Goal: Task Accomplishment & Management: Complete application form

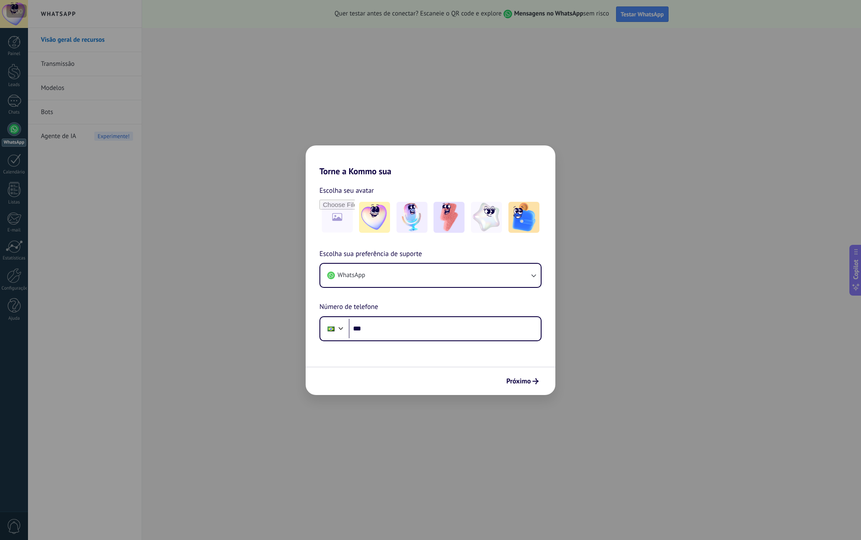
click at [567, 310] on div "Torne a Kommo sua Escolha seu avatar Escolha sua preferência de suporte WhatsAp…" at bounding box center [430, 270] width 861 height 540
click at [574, 182] on div "Torne a Kommo sua Escolha seu avatar Escolha sua preferência de suporte WhatsAp…" at bounding box center [430, 270] width 861 height 540
click at [474, 276] on button "WhatsApp" at bounding box center [430, 275] width 220 height 23
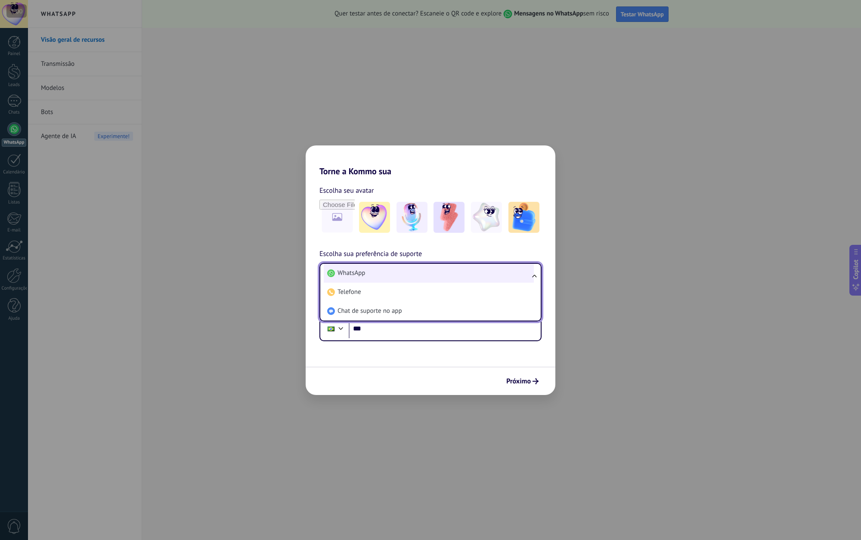
click at [472, 276] on li "WhatsApp" at bounding box center [429, 273] width 210 height 19
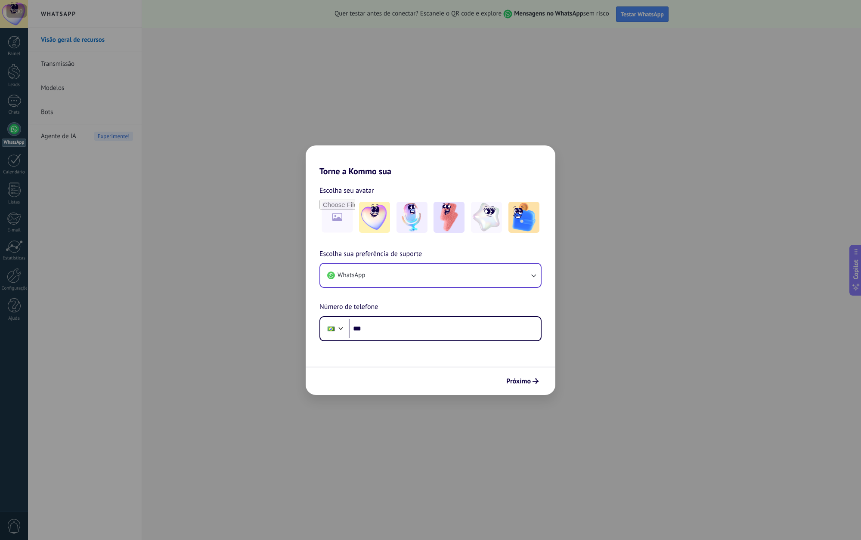
click at [436, 347] on form "Escolha seu avatar [PERSON_NAME] sua preferência de suporte WhatsApp Número de …" at bounding box center [430, 285] width 250 height 219
click at [423, 333] on input "***" at bounding box center [445, 329] width 192 height 20
type input "**********"
click at [545, 388] on div "Próximo" at bounding box center [430, 381] width 250 height 28
click at [536, 383] on icon "submit" at bounding box center [535, 381] width 6 height 6
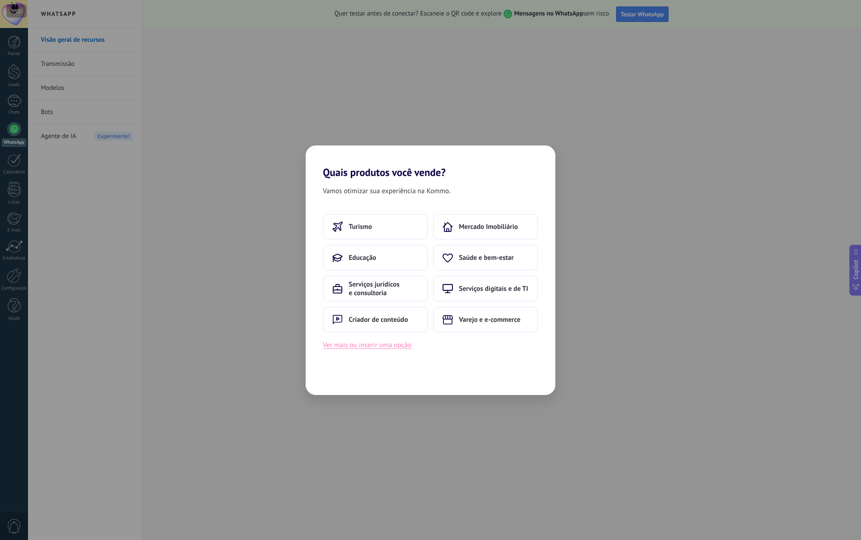
click at [398, 345] on button "Ver mais ou inserir uma opção" at bounding box center [367, 344] width 89 height 11
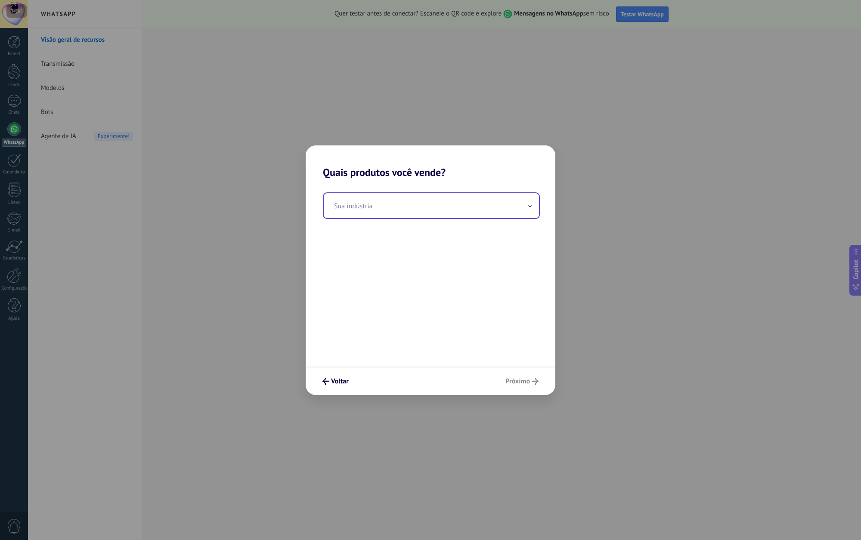
click at [490, 199] on input "text" at bounding box center [431, 205] width 215 height 25
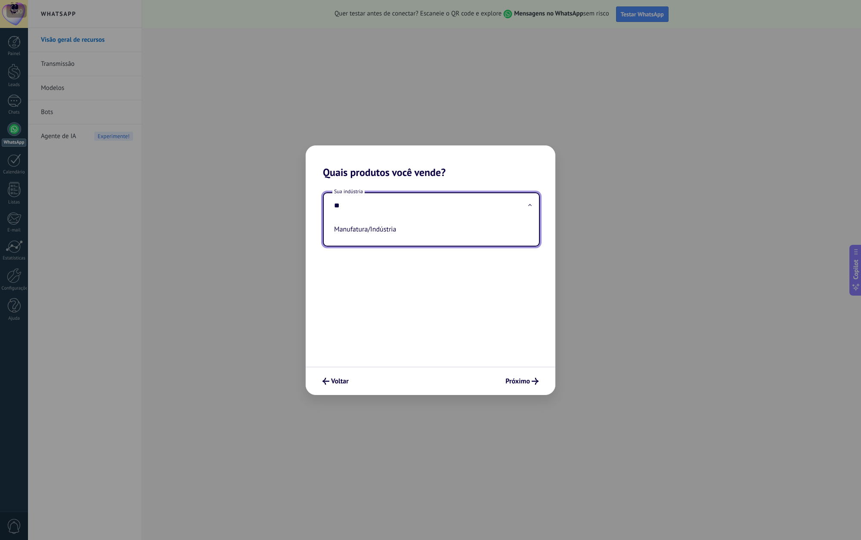
type input "*"
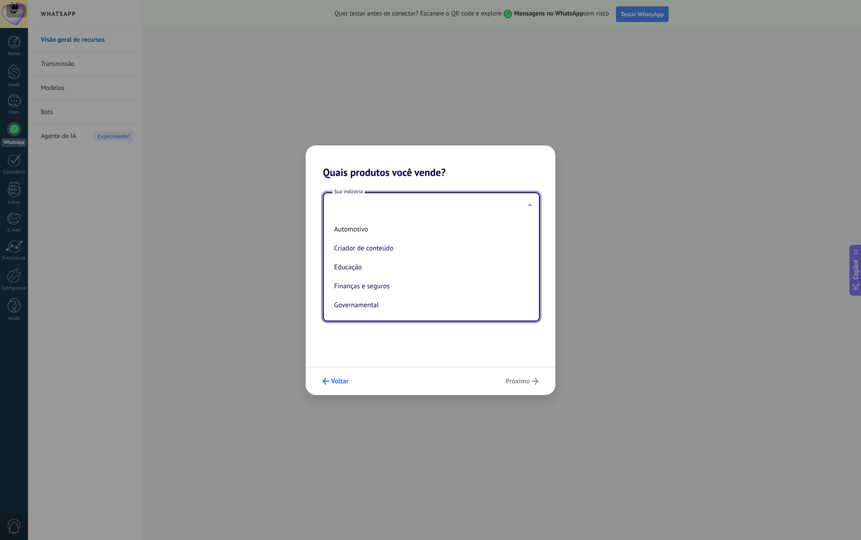
click at [346, 384] on span "Voltar" at bounding box center [340, 381] width 18 height 6
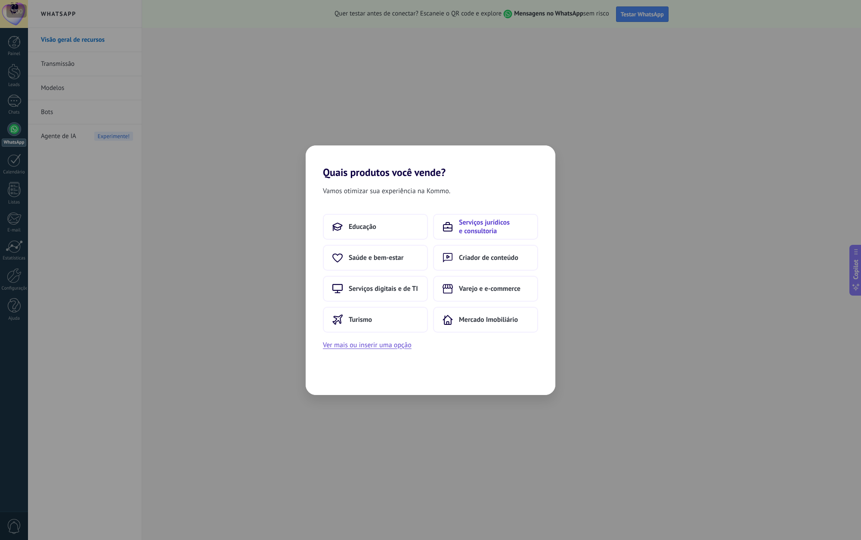
click at [476, 233] on span "Serviços jurídicos e consultoria" at bounding box center [494, 226] width 70 height 17
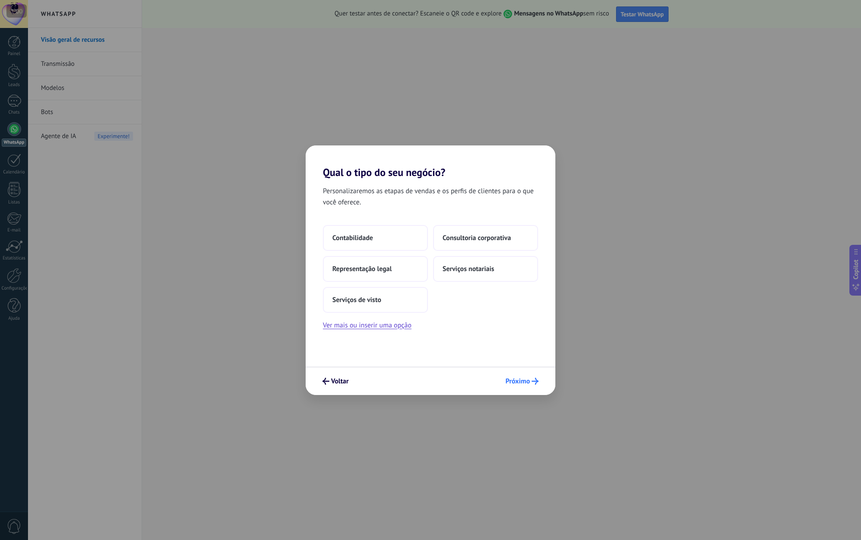
click at [524, 382] on span "Próximo" at bounding box center [517, 381] width 25 height 6
click at [529, 379] on span "Próximo" at bounding box center [517, 381] width 25 height 6
click at [498, 248] on button "Consultoria corporativa" at bounding box center [485, 238] width 105 height 26
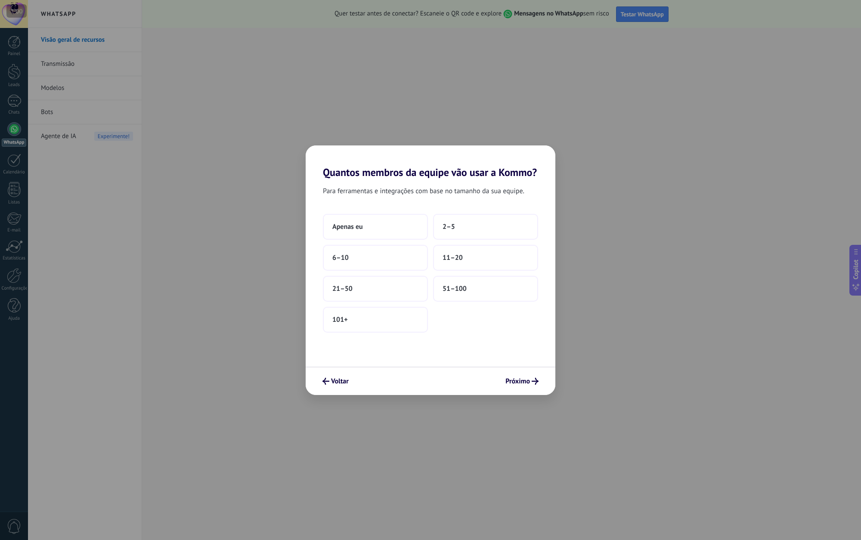
click at [459, 241] on div "Apenas eu 2–5 6–10 11–20 21–50 51–100 101+" at bounding box center [430, 273] width 215 height 119
click at [466, 229] on button "2–5" at bounding box center [485, 227] width 105 height 26
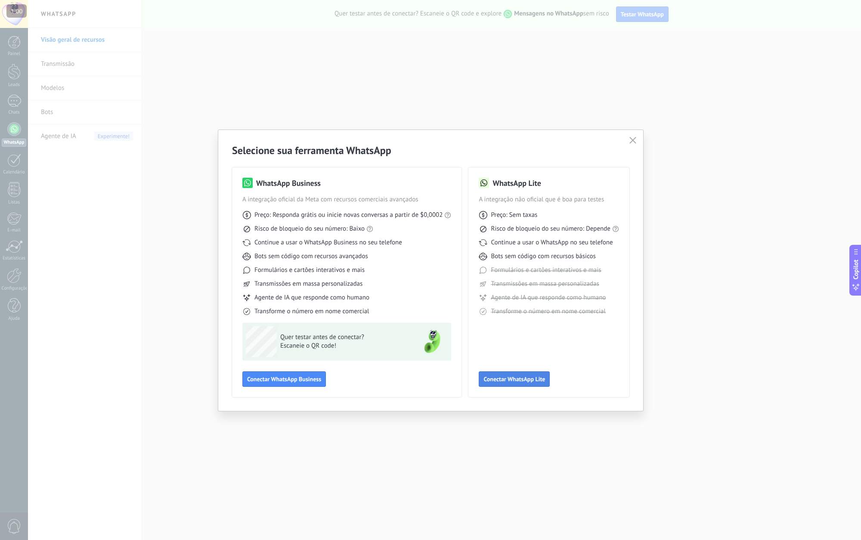
click at [528, 382] on span "Conectar WhatsApp Lite" at bounding box center [514, 379] width 62 height 6
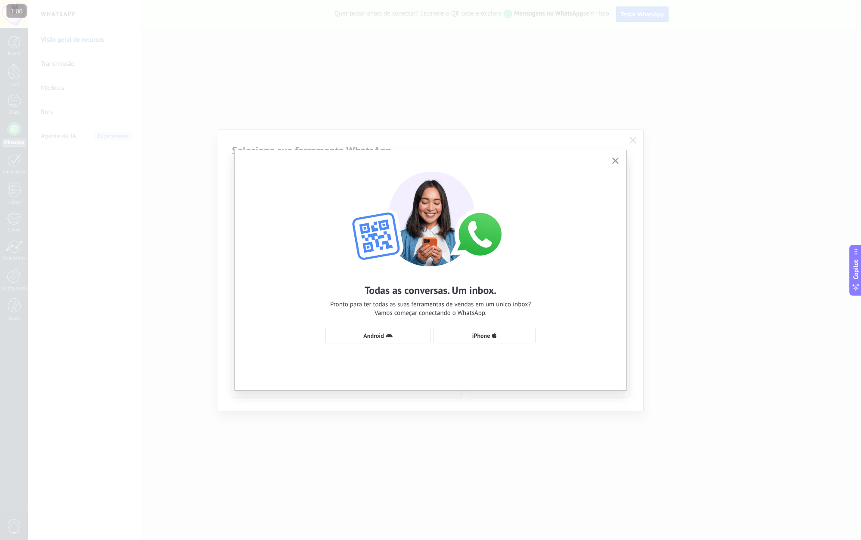
click at [617, 158] on use "button" at bounding box center [615, 160] width 6 height 6
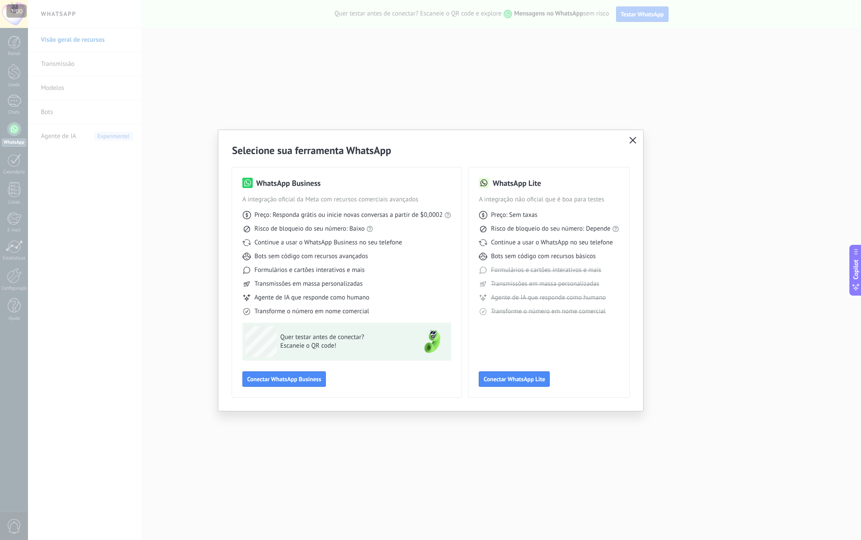
click at [633, 141] on icon "button" at bounding box center [632, 140] width 7 height 7
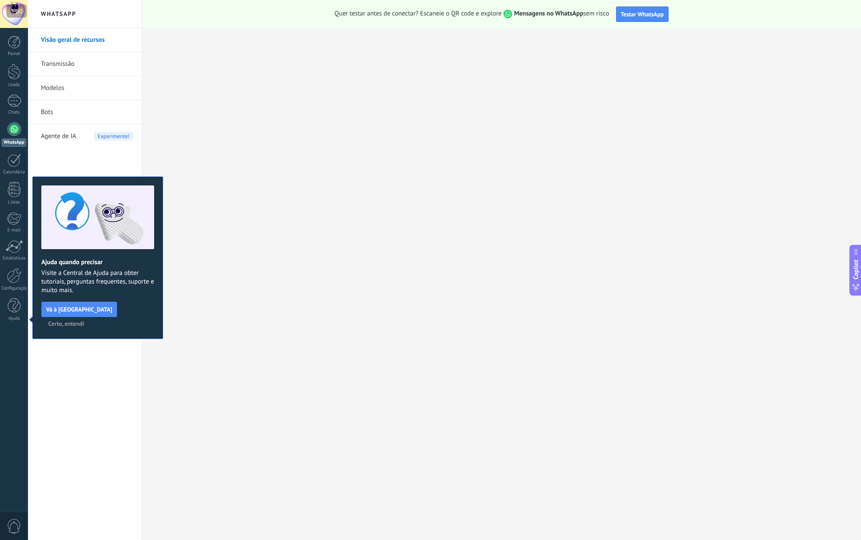
click at [84, 321] on span "Certo, entendi" at bounding box center [66, 324] width 36 height 6
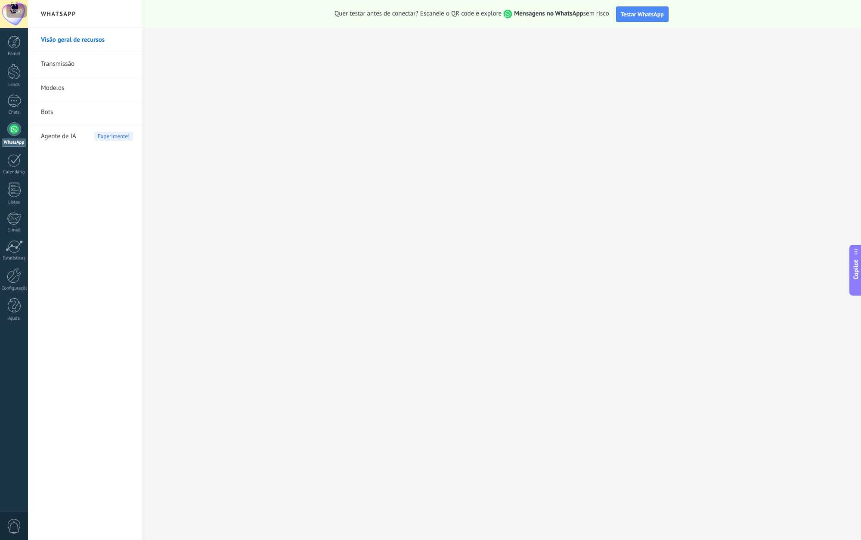
click at [15, 123] on div at bounding box center [14, 129] width 14 height 14
click at [15, 96] on div at bounding box center [14, 101] width 14 height 12
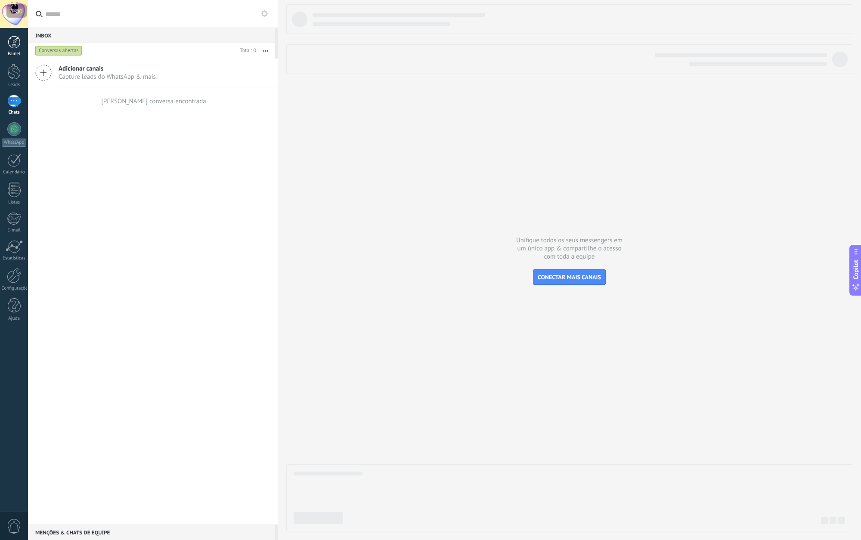
click at [13, 46] on div at bounding box center [14, 42] width 13 height 13
